Goal: Task Accomplishment & Management: Manage account settings

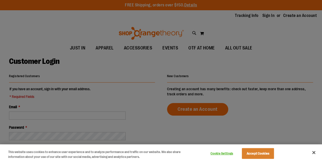
click at [27, 114] on div at bounding box center [161, 81] width 322 height 162
click at [312, 151] on button "Close" at bounding box center [313, 152] width 11 height 11
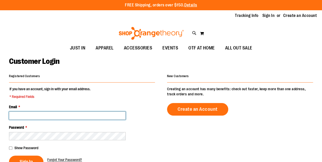
click at [39, 114] on input "Email *" at bounding box center [67, 116] width 117 height 8
type input "*"
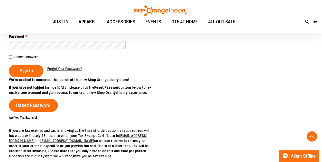
scroll to position [70, 0]
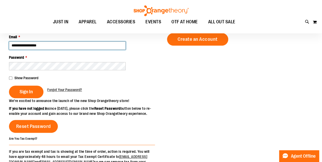
type input "**********"
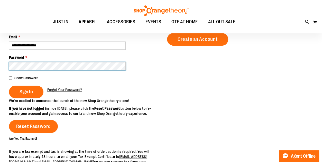
click at [9, 86] on button "Sign In" at bounding box center [26, 92] width 34 height 13
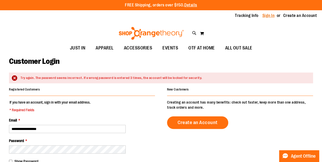
click at [264, 17] on link "Sign In" at bounding box center [268, 16] width 12 height 6
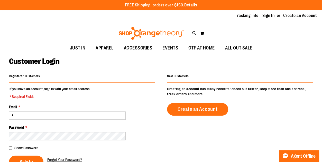
type input "*"
